Goal: Find contact information: Find contact information

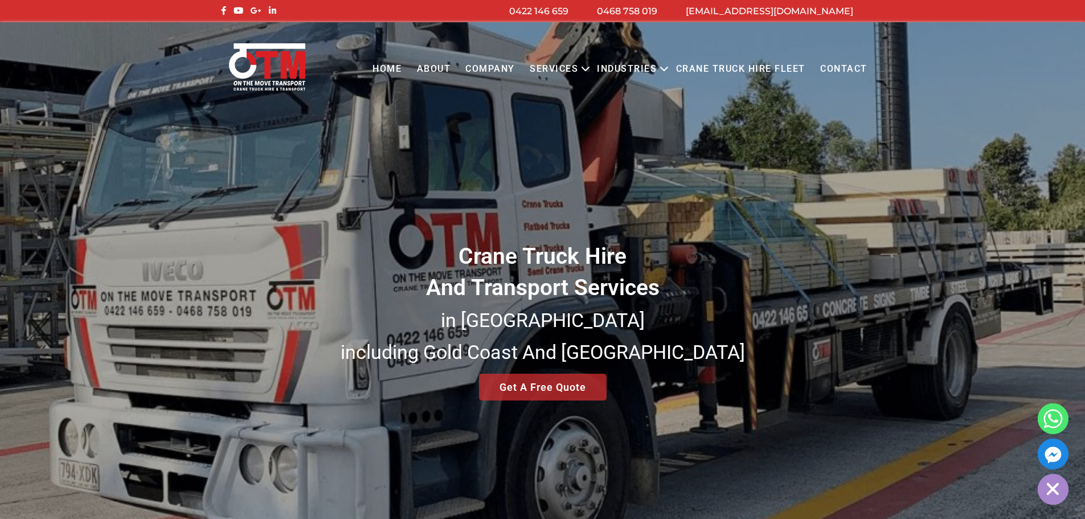
click at [837, 67] on link "Contact" at bounding box center [844, 69] width 62 height 31
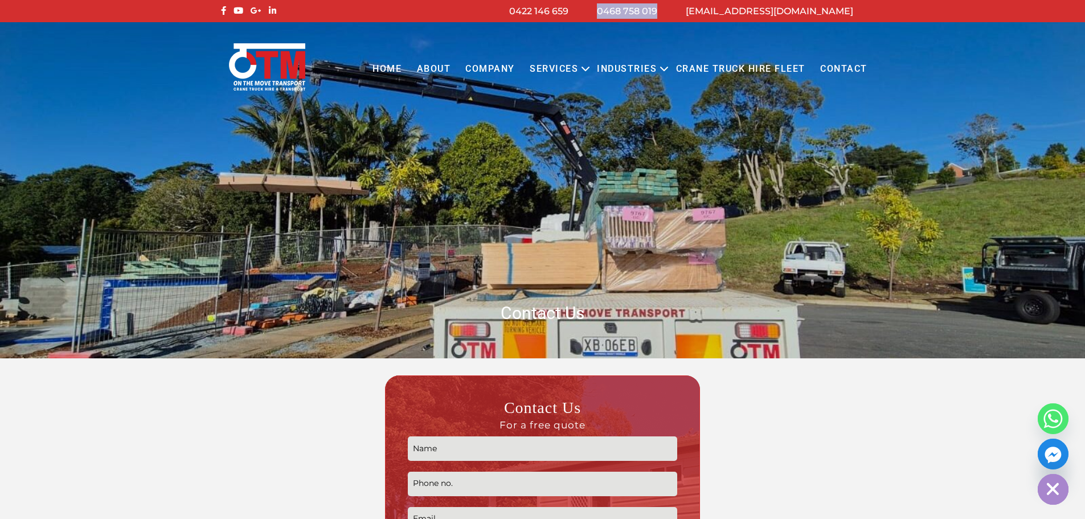
drag, startPoint x: 700, startPoint y: 9, endPoint x: 636, endPoint y: 15, distance: 64.7
click at [636, 15] on li "0468 758 019" at bounding box center [627, 10] width 89 height 15
copy link "0468 758 019"
